Goal: Information Seeking & Learning: Learn about a topic

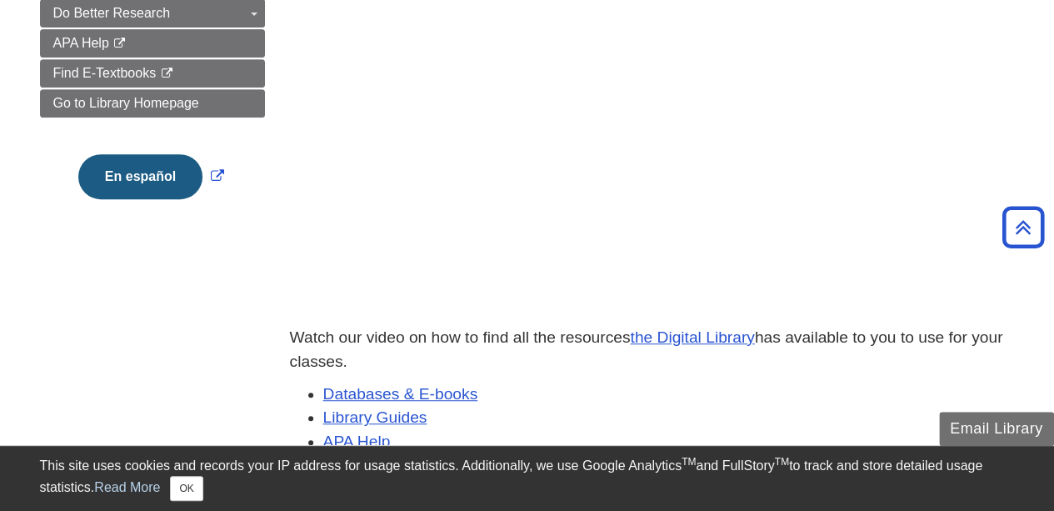
scroll to position [417, 0]
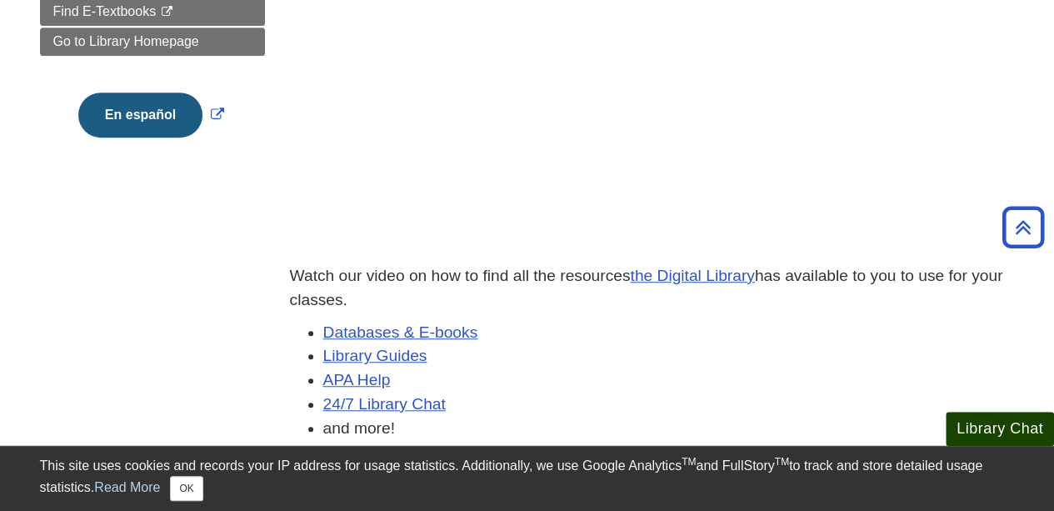
click at [1003, 432] on button "Library Chat" at bounding box center [1000, 429] width 108 height 34
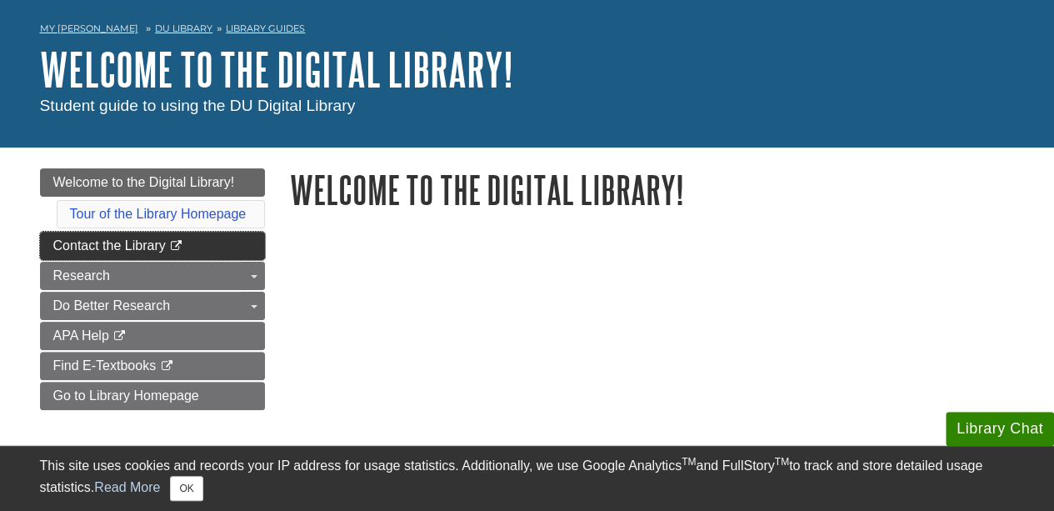
scroll to position [167, 0]
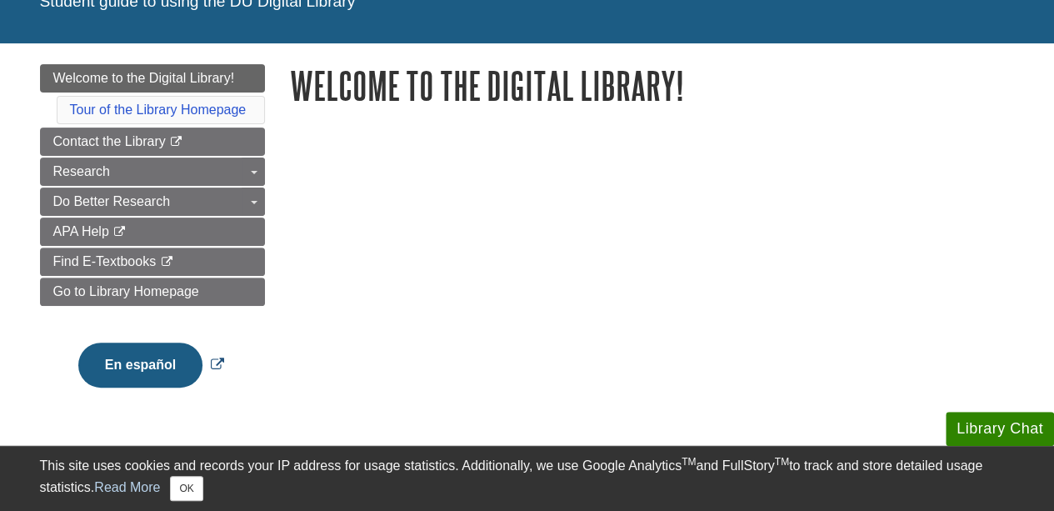
click at [127, 357] on button "En español" at bounding box center [140, 364] width 124 height 45
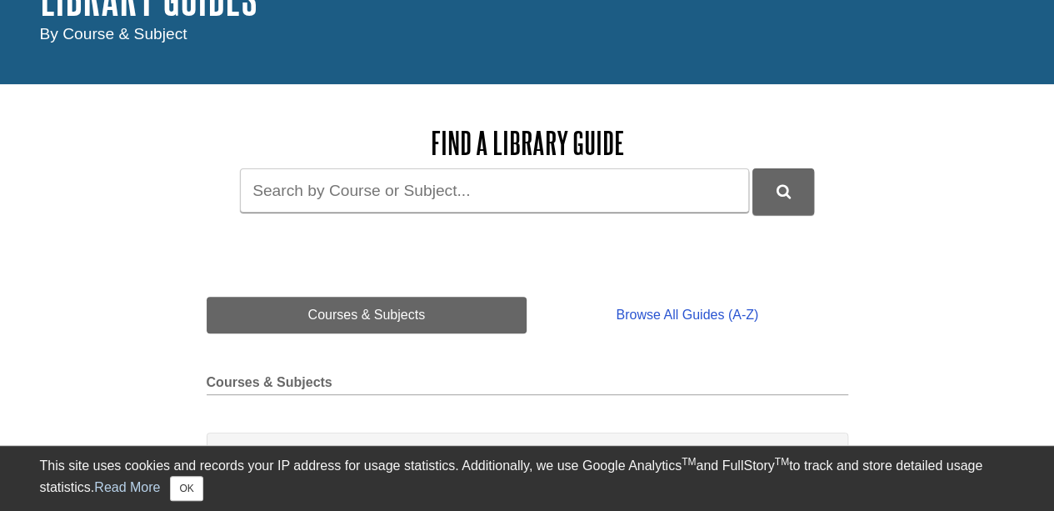
scroll to position [250, 0]
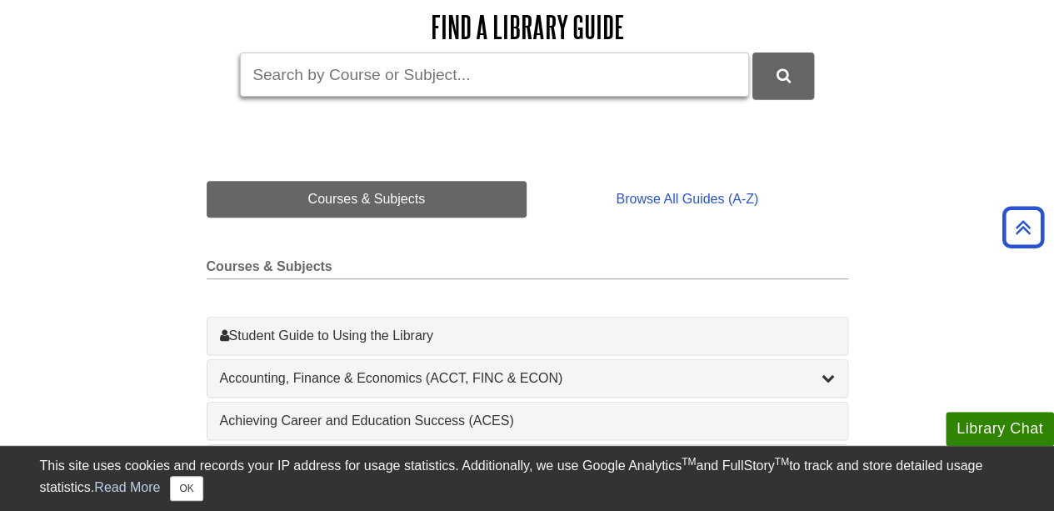
click at [332, 71] on input "Guide Search Terms" at bounding box center [494, 74] width 509 height 44
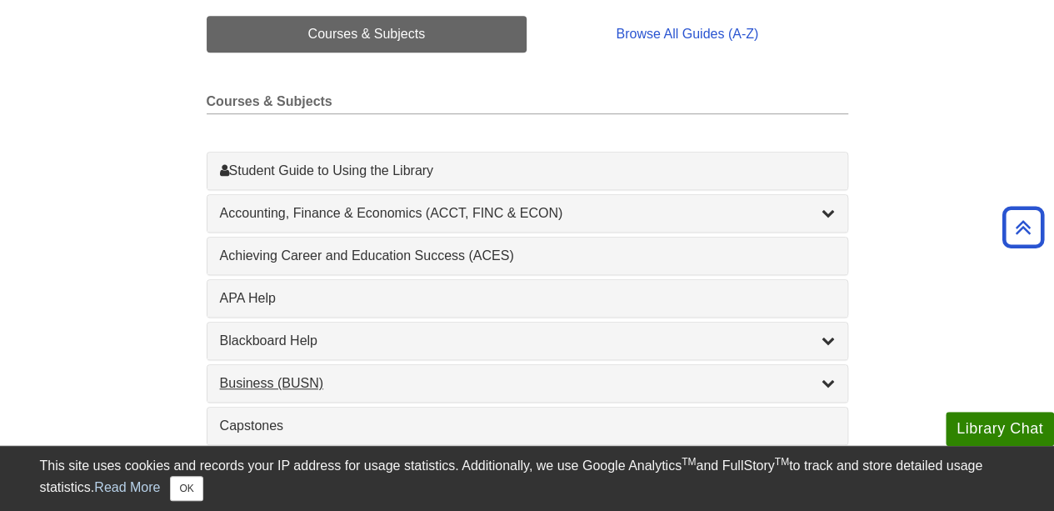
scroll to position [417, 0]
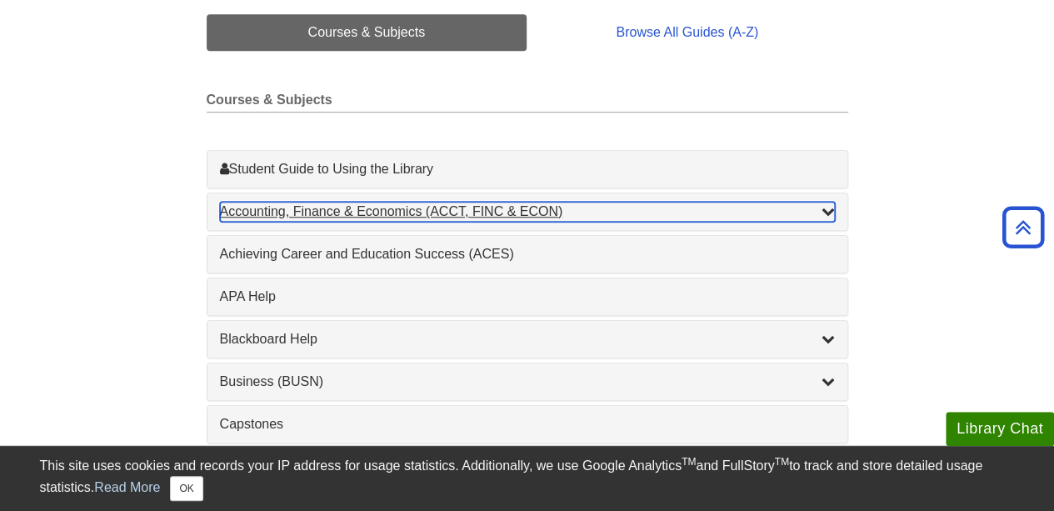
click at [322, 214] on div "Accounting, Finance & Economics (ACCT, FINC & ECON) , 4 guides" at bounding box center [527, 212] width 615 height 20
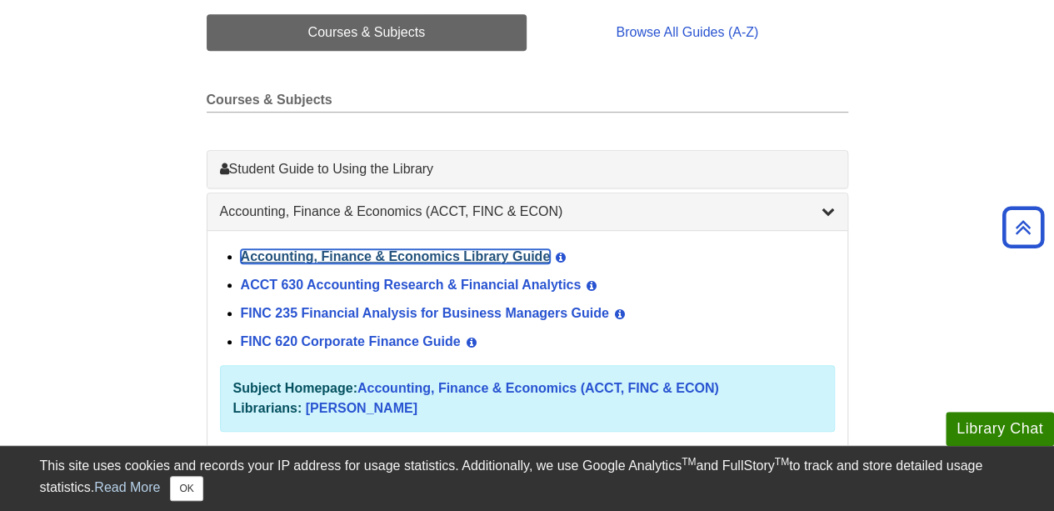
click at [328, 257] on link "Accounting, Finance & Economics Library Guide" at bounding box center [396, 256] width 310 height 14
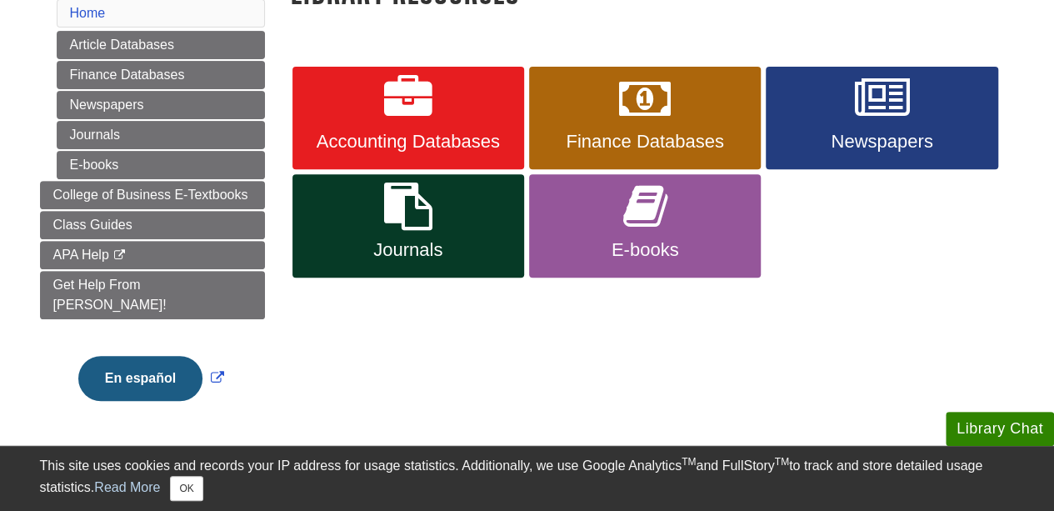
scroll to position [333, 0]
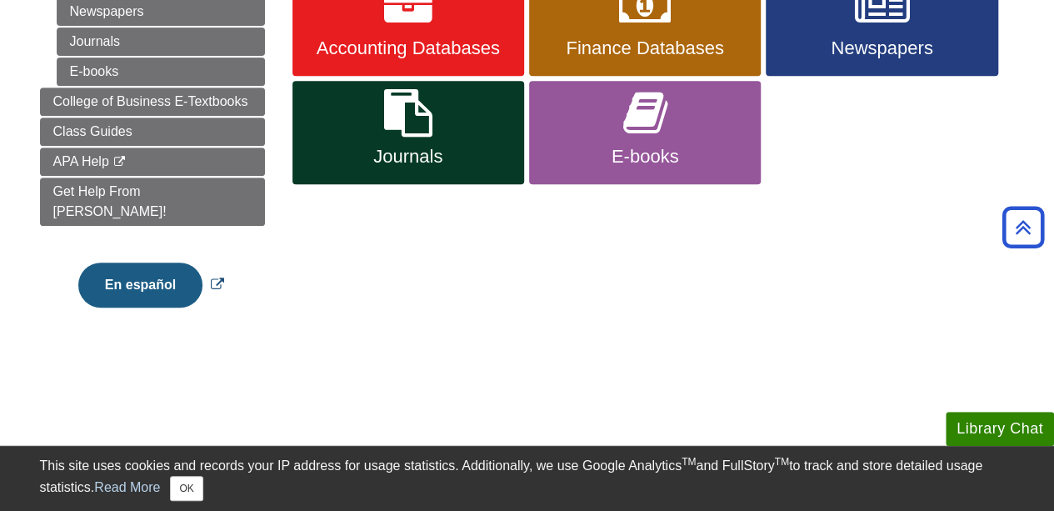
click at [162, 266] on button "En español" at bounding box center [140, 284] width 124 height 45
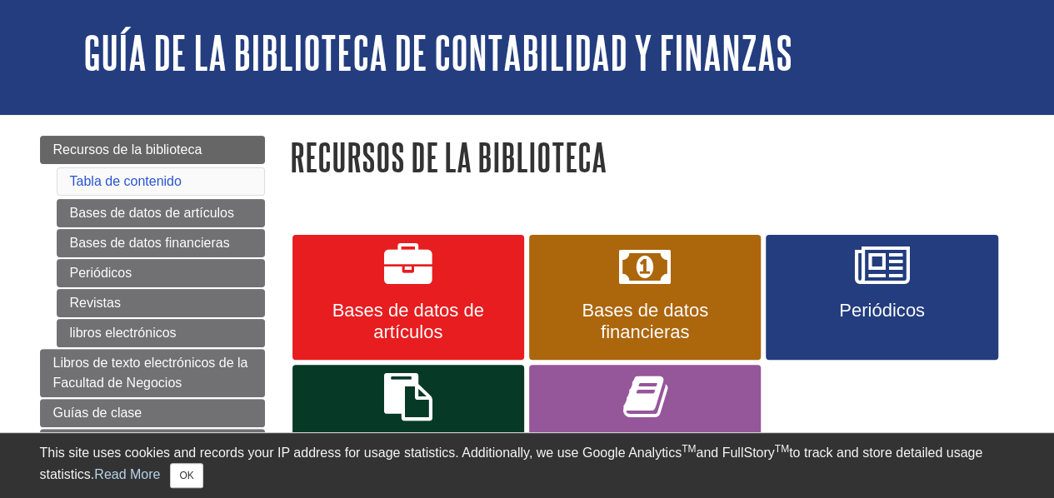
scroll to position [167, 0]
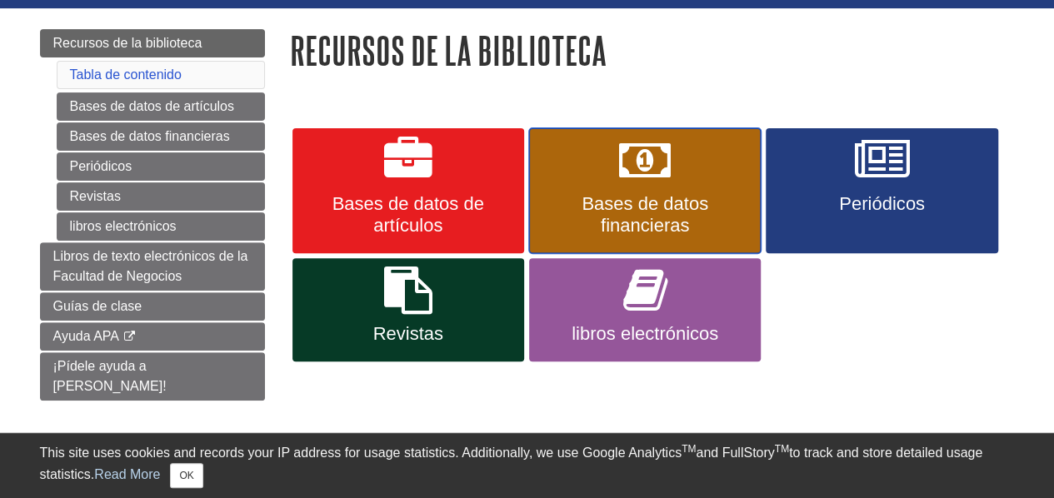
click at [597, 203] on span "Bases de datos financieras" at bounding box center [645, 214] width 207 height 43
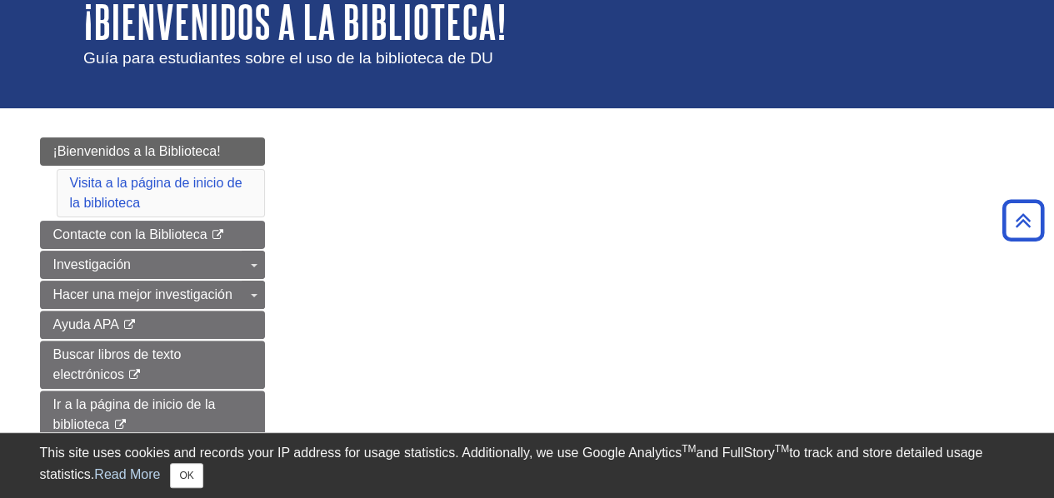
scroll to position [83, 0]
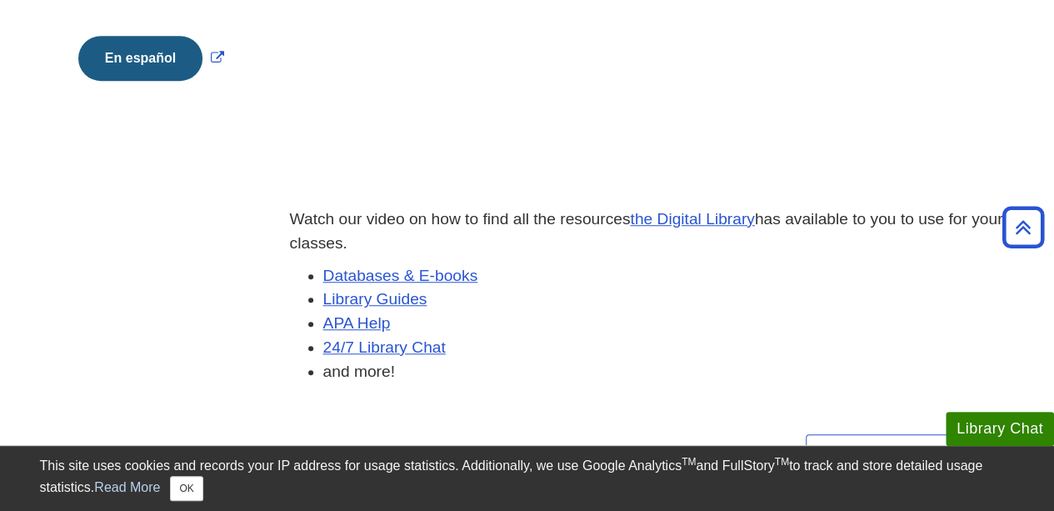
scroll to position [500, 0]
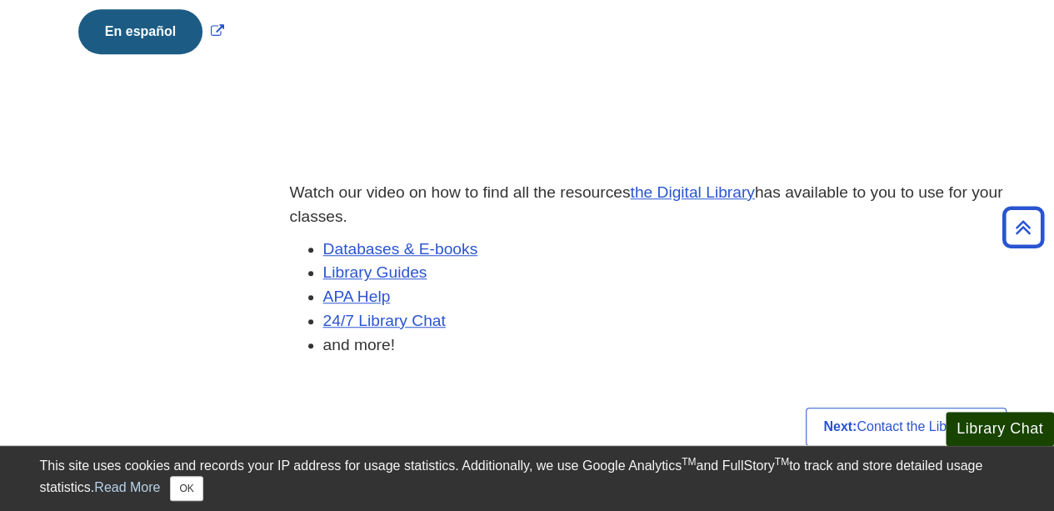
click at [1011, 437] on button "Library Chat" at bounding box center [1000, 429] width 108 height 34
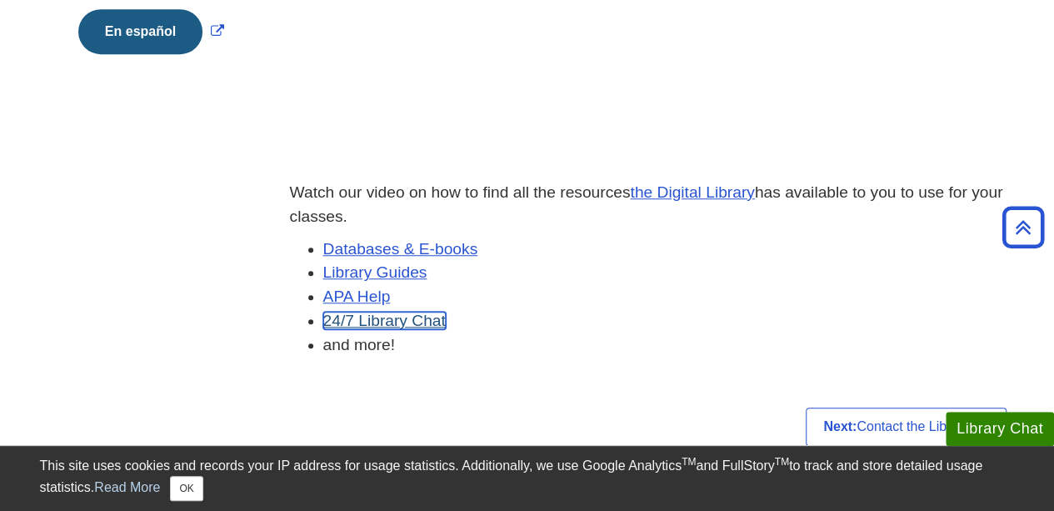
click at [365, 322] on link "24/7 Library Chat" at bounding box center [384, 320] width 122 height 17
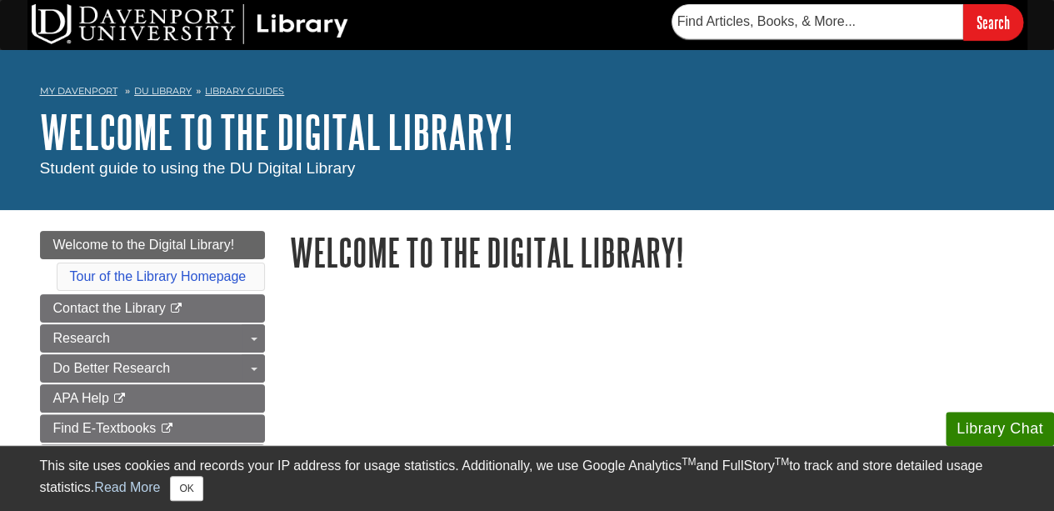
scroll to position [167, 0]
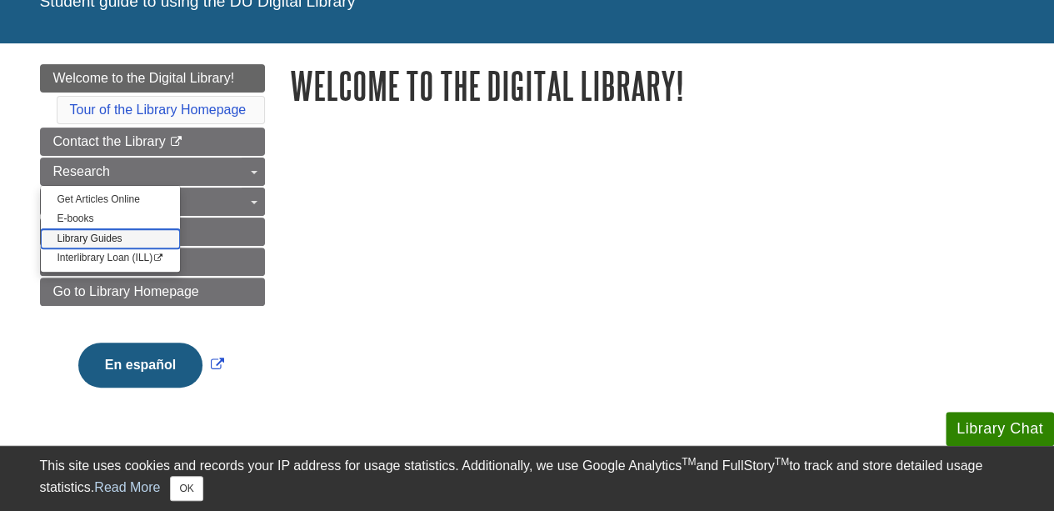
click at [78, 233] on link "Library Guides" at bounding box center [111, 238] width 140 height 19
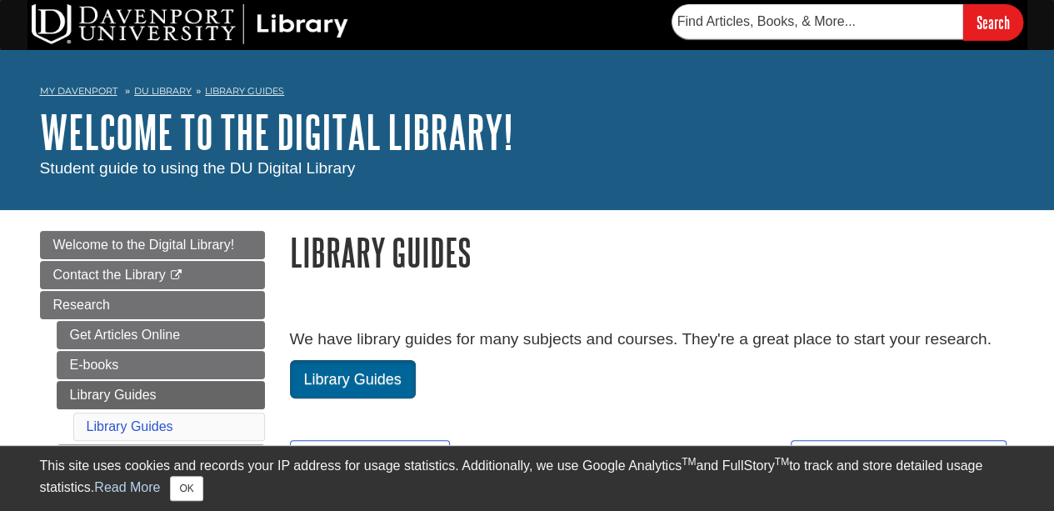
scroll to position [250, 0]
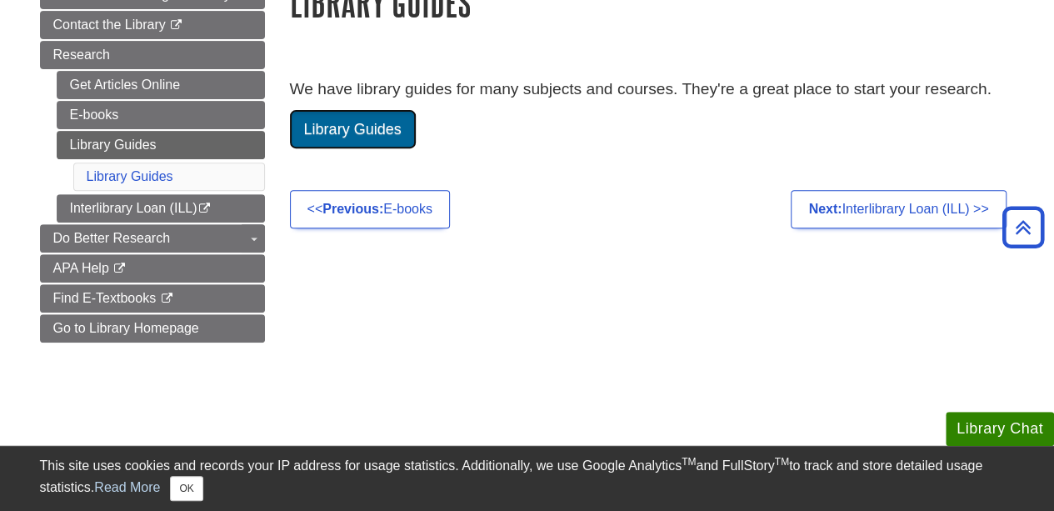
click at [352, 133] on link "Library Guides" at bounding box center [353, 129] width 126 height 38
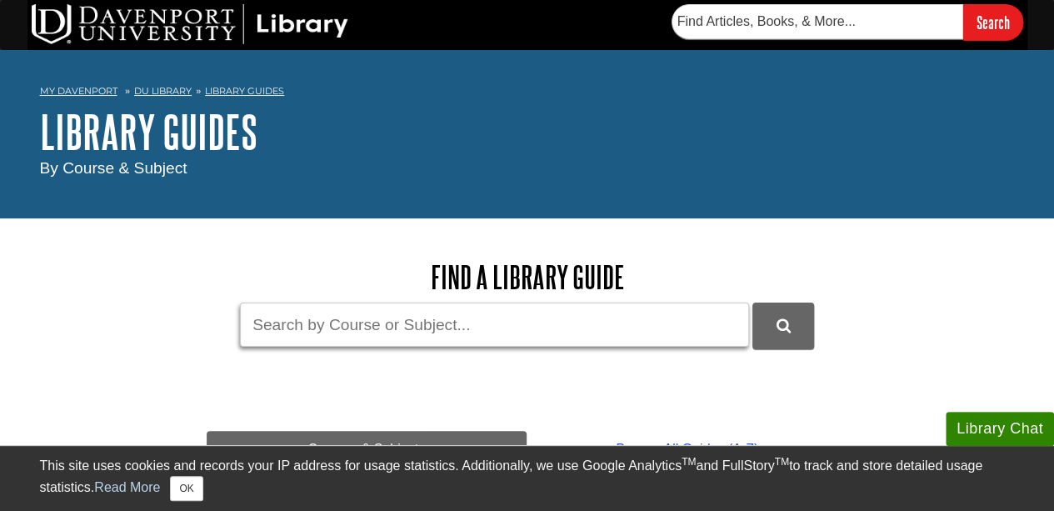
click at [444, 334] on input "Guide Search Terms" at bounding box center [494, 324] width 509 height 44
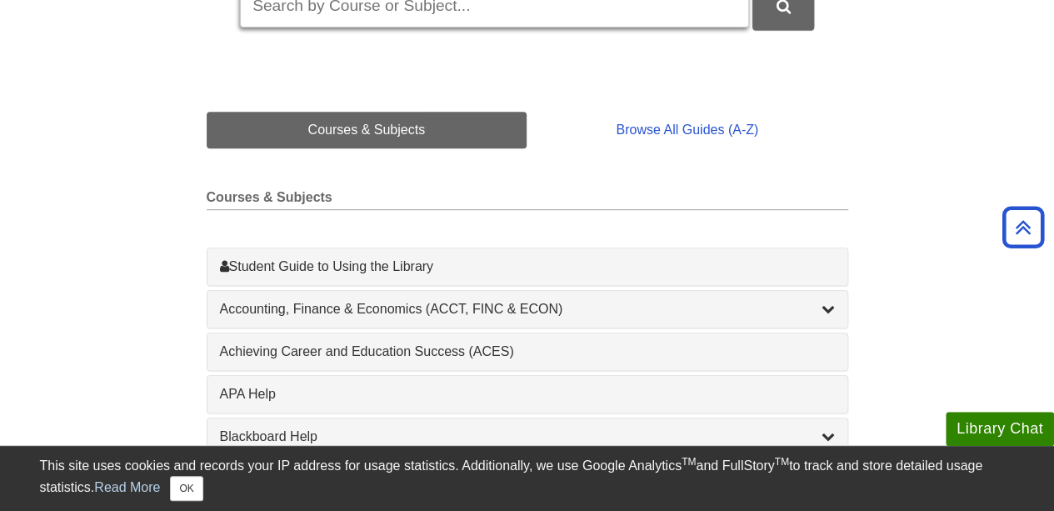
scroll to position [417, 0]
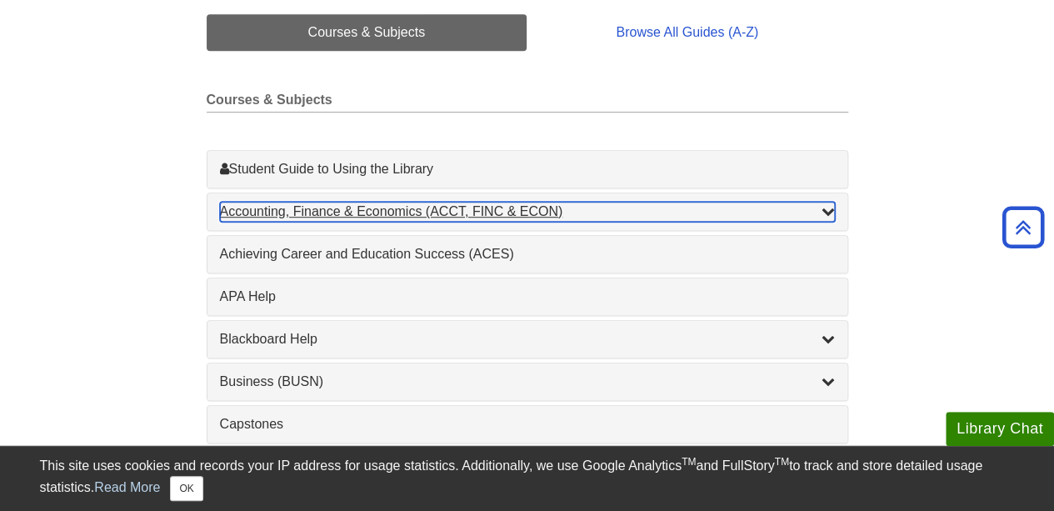
click at [350, 211] on div "Accounting, Finance & Economics (ACCT, FINC & ECON) , 4 guides" at bounding box center [527, 212] width 615 height 20
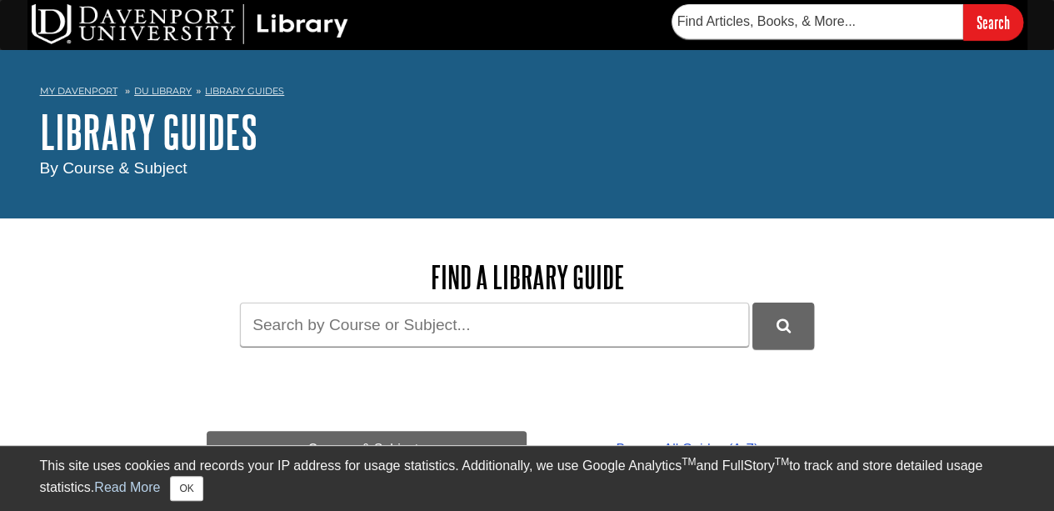
scroll to position [167, 0]
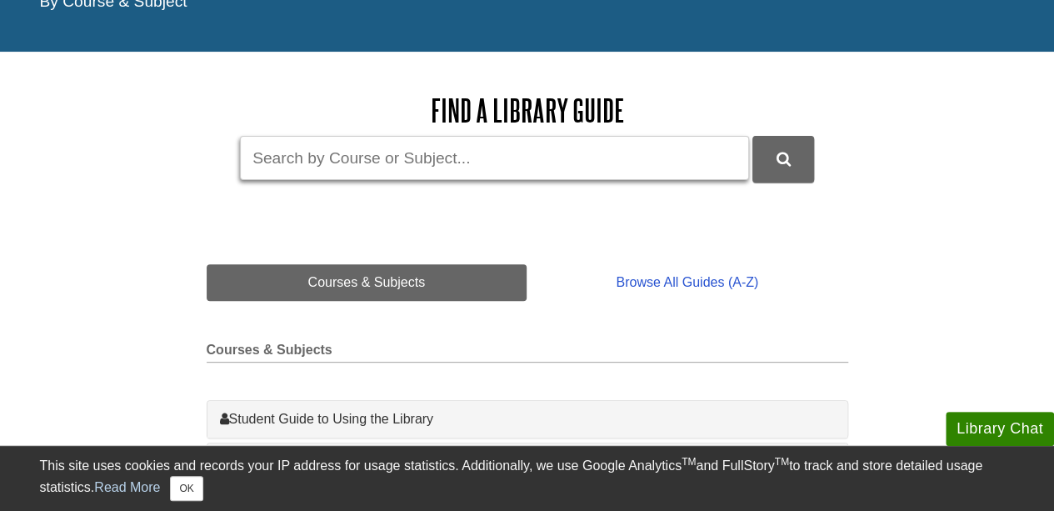
click at [342, 164] on input "Guide Search Terms" at bounding box center [494, 158] width 509 height 44
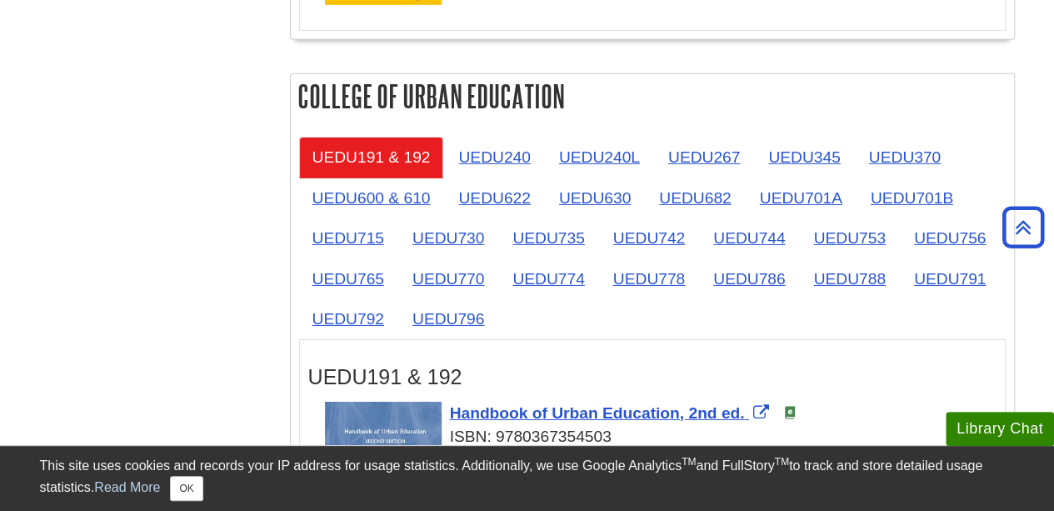
scroll to position [2749, 0]
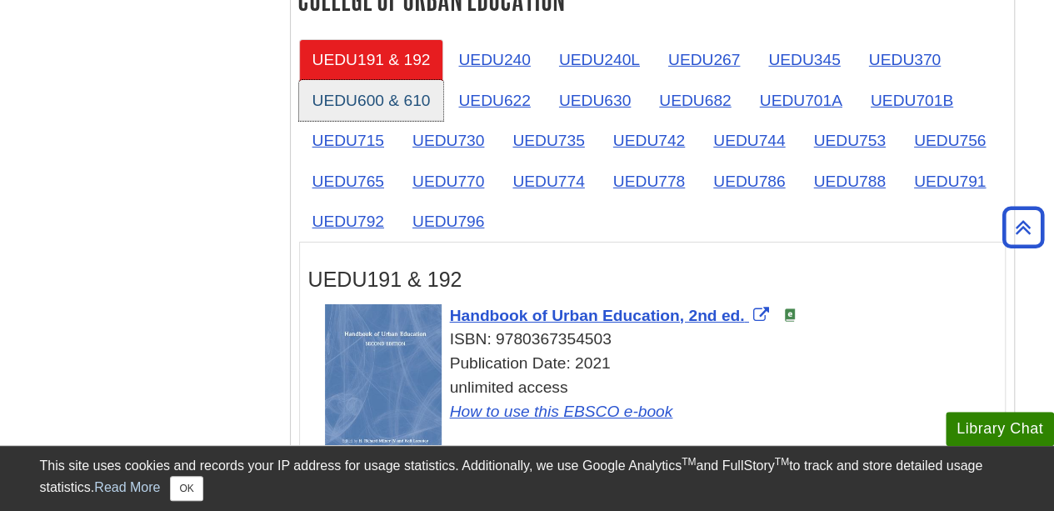
click at [372, 94] on link "UEDU600 & 610" at bounding box center [371, 100] width 145 height 41
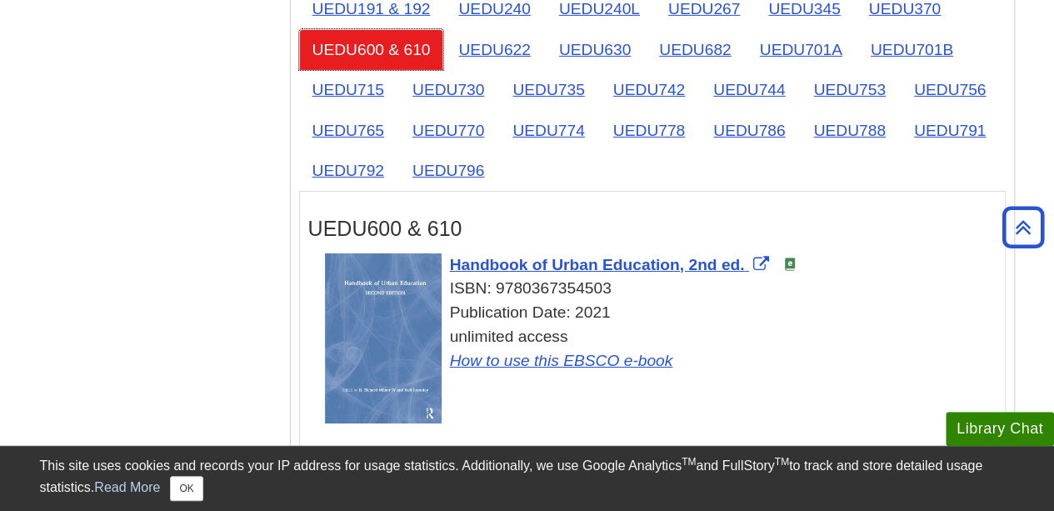
scroll to position [2916, 0]
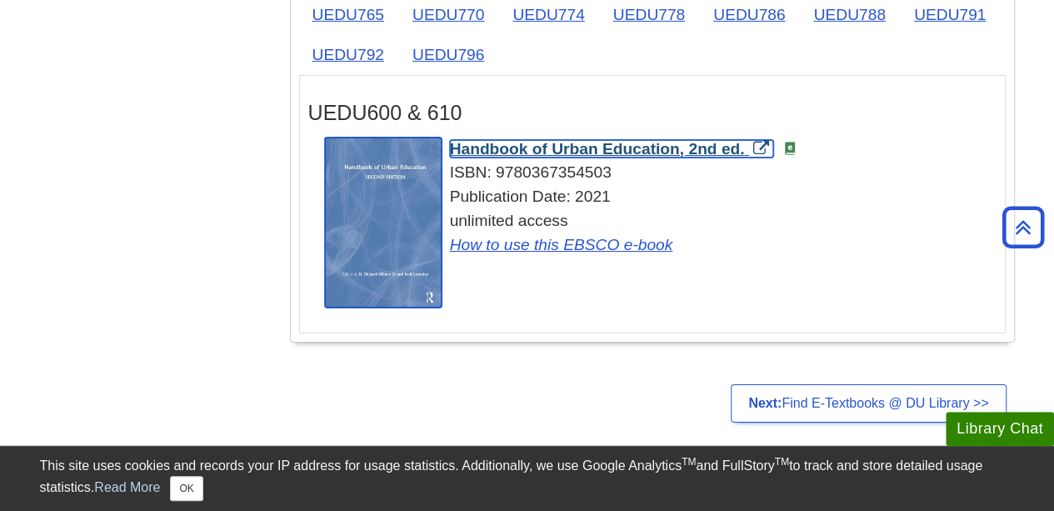
click at [592, 140] on span "Handbook of Urban Education, 2nd ed." at bounding box center [597, 148] width 295 height 17
